Goal: Navigation & Orientation: Find specific page/section

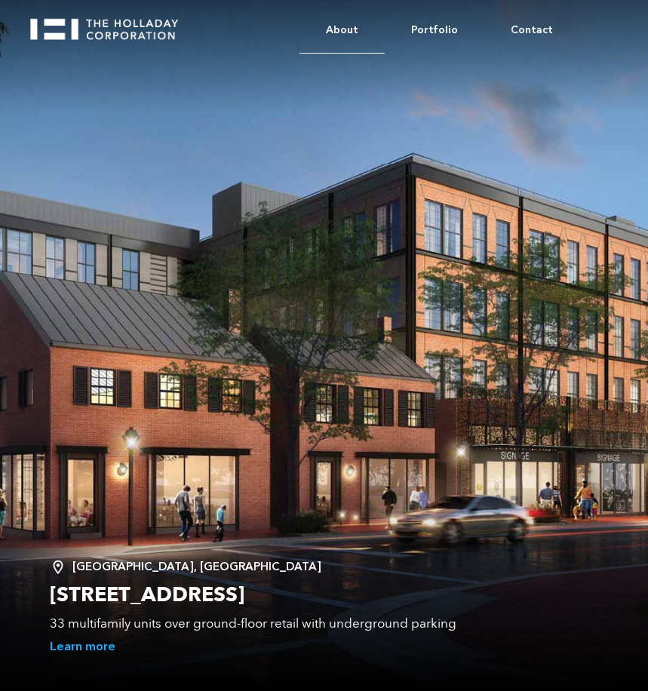
click at [374, 29] on link "About" at bounding box center [342, 31] width 85 height 46
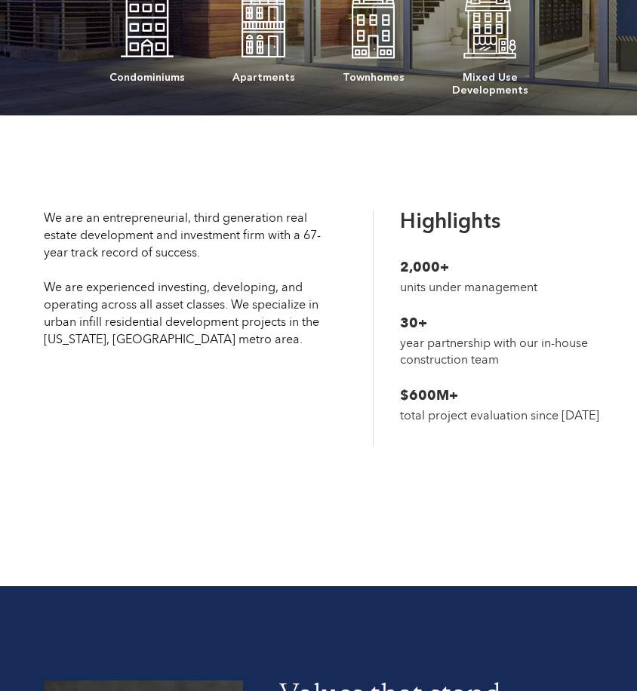
scroll to position [654, 0]
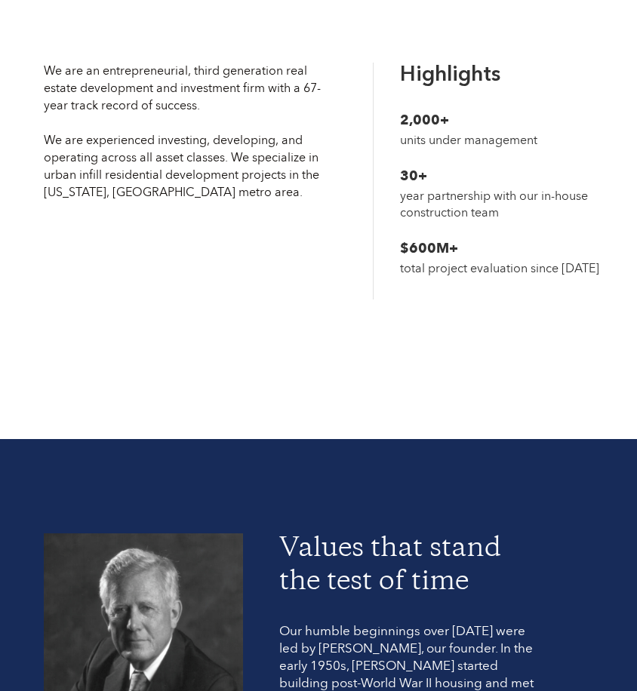
click at [331, 299] on div "We are an entrepreneurial, third generation real estate development and investm…" at bounding box center [318, 185] width 565 height 245
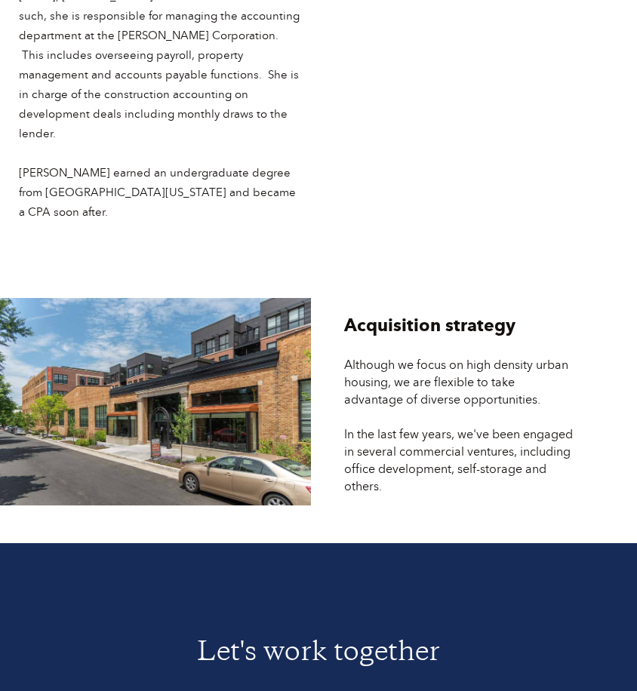
scroll to position [3953, 0]
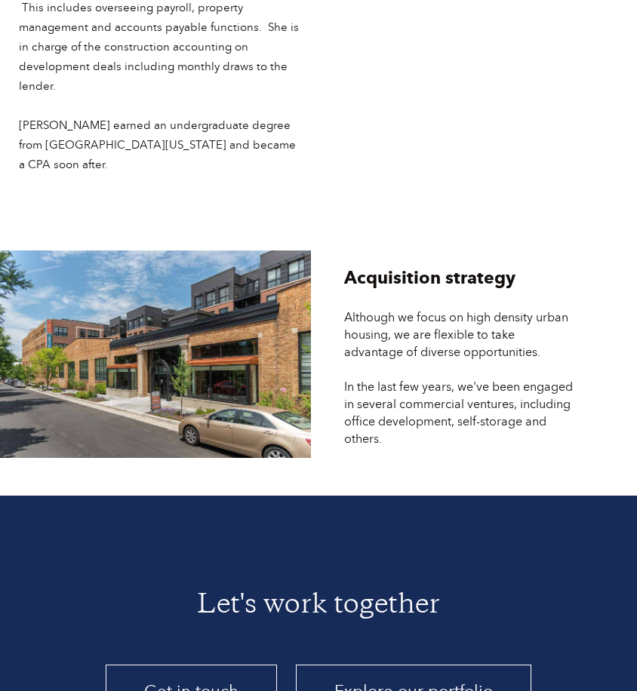
click at [374, 665] on link "Explore our portfolio" at bounding box center [413, 692] width 235 height 54
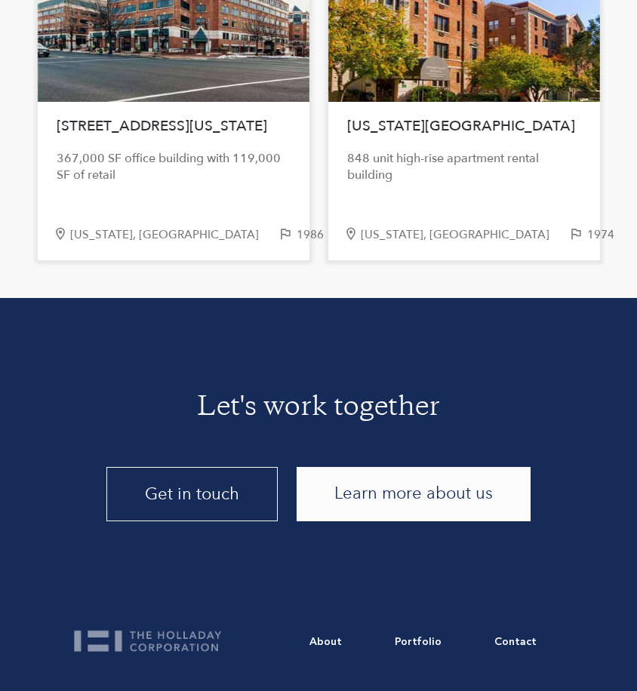
scroll to position [4221, 0]
